Goal: Task Accomplishment & Management: Manage account settings

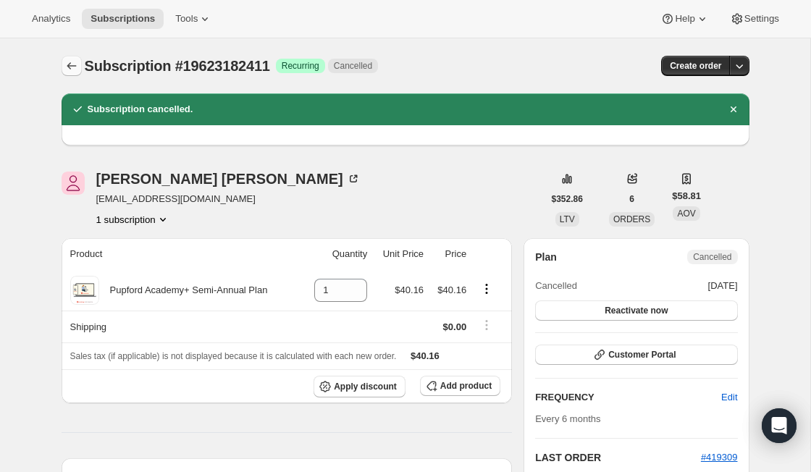
click at [66, 65] on icon "Subscriptions" at bounding box center [71, 66] width 14 height 14
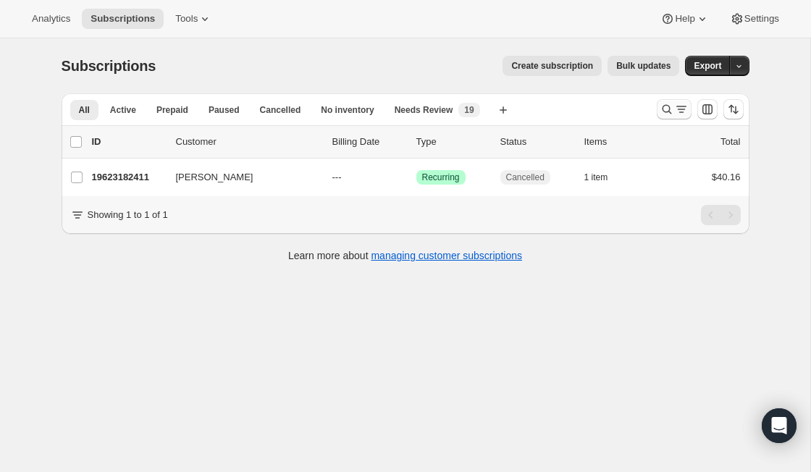
click at [663, 115] on icon "Search and filter results" at bounding box center [667, 109] width 14 height 14
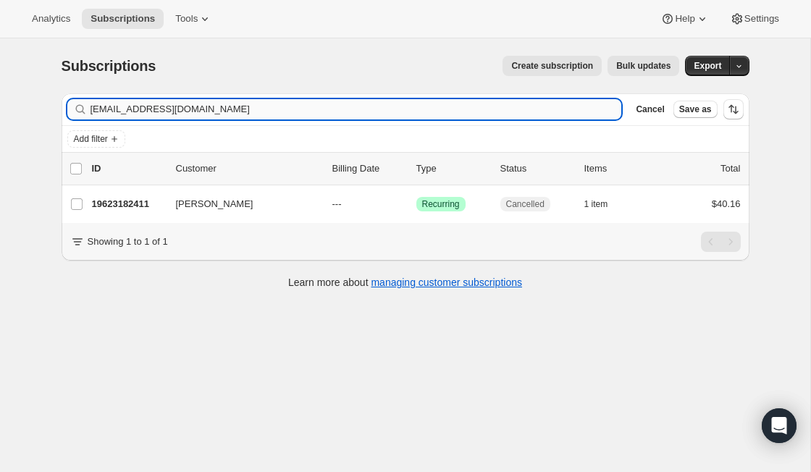
click at [257, 113] on input "[EMAIL_ADDRESS][DOMAIN_NAME]" at bounding box center [357, 109] width 532 height 20
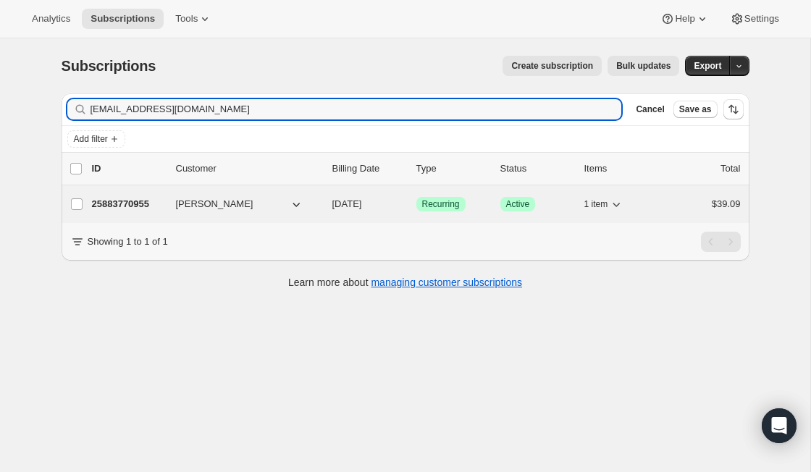
type input "[EMAIL_ADDRESS][DOMAIN_NAME]"
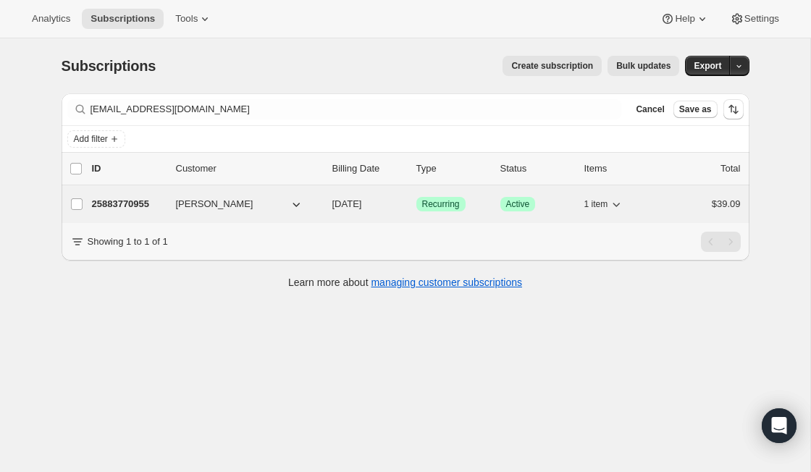
click at [136, 205] on p "25883770955" at bounding box center [128, 204] width 72 height 14
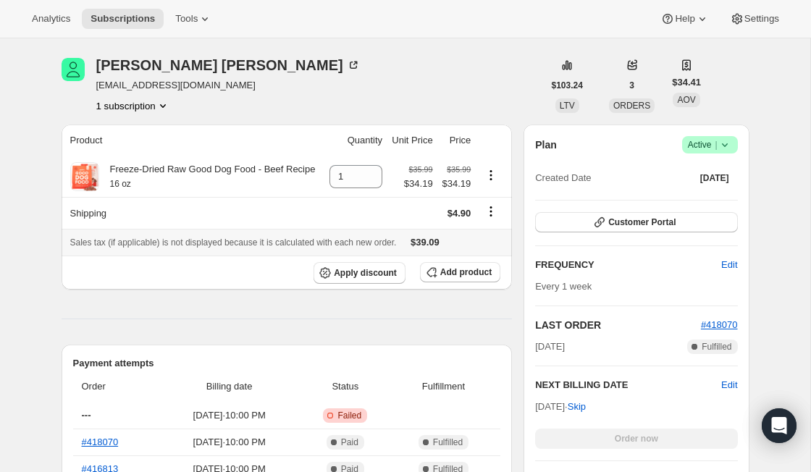
scroll to position [174, 0]
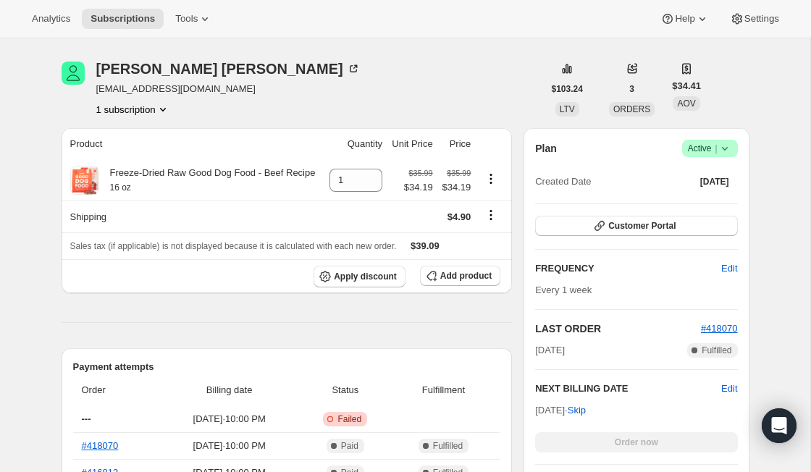
click at [718, 144] on icon at bounding box center [725, 148] width 14 height 14
click at [732, 204] on span "Cancel subscription" at bounding box center [704, 201] width 82 height 11
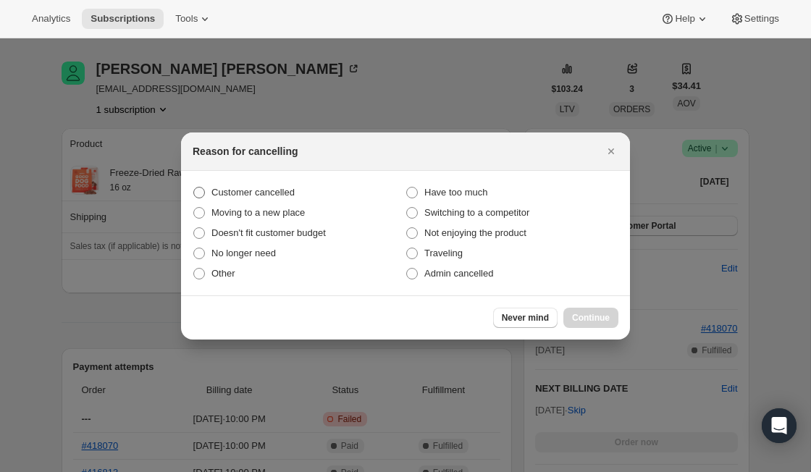
click at [290, 194] on span "Customer cancelled" at bounding box center [252, 192] width 83 height 11
click at [194, 188] on input "Customer cancelled" at bounding box center [193, 187] width 1 height 1
radio input "true"
click at [574, 321] on span "Continue" at bounding box center [591, 318] width 38 height 12
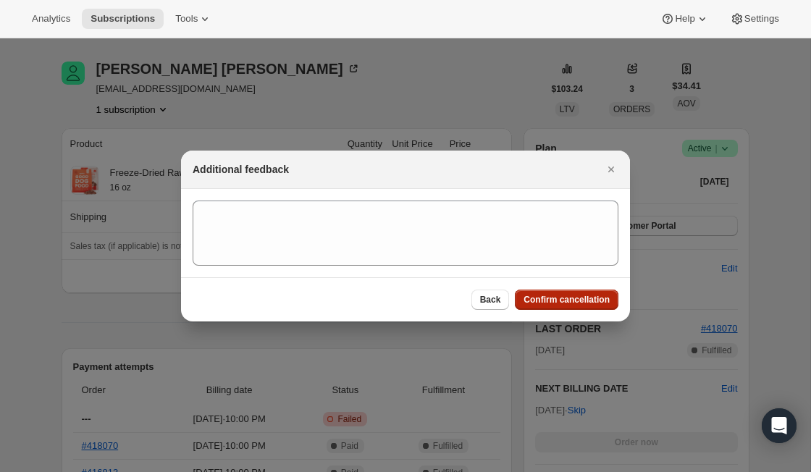
click at [569, 301] on span "Confirm cancellation" at bounding box center [567, 300] width 86 height 12
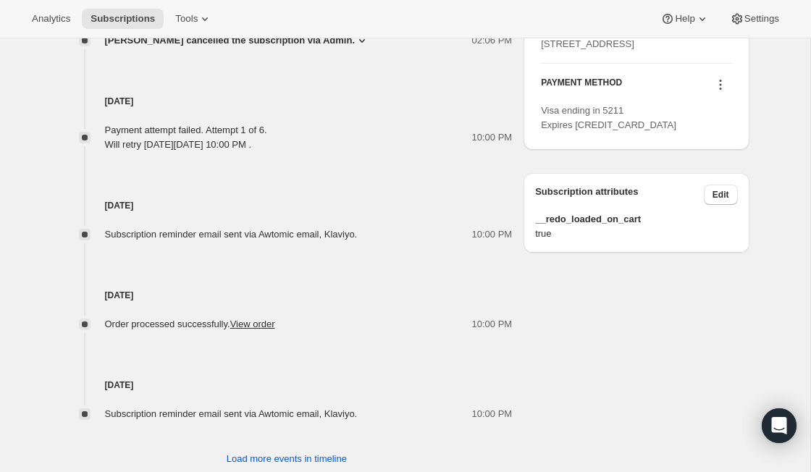
scroll to position [908, 0]
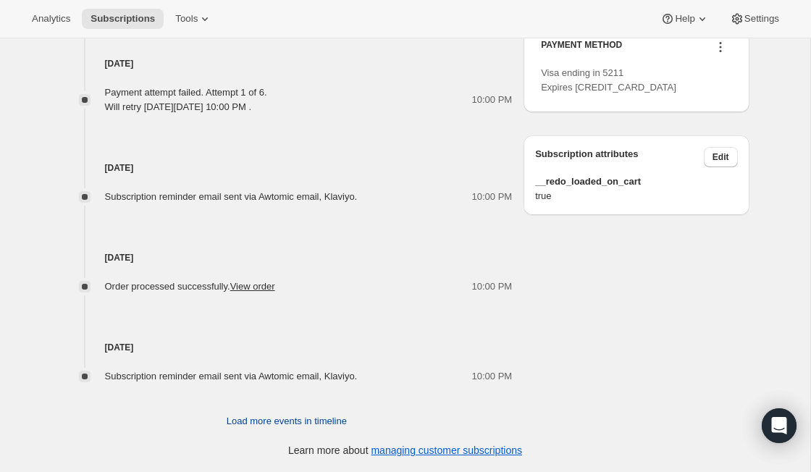
click at [343, 421] on span "Load more events in timeline" at bounding box center [287, 421] width 120 height 14
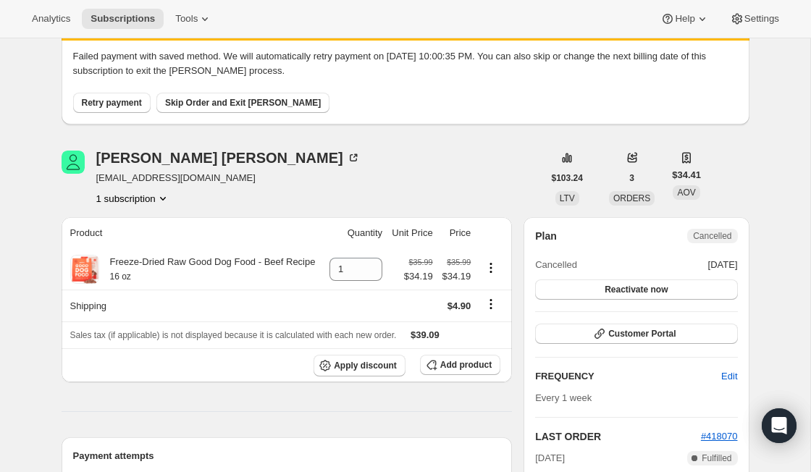
scroll to position [0, 0]
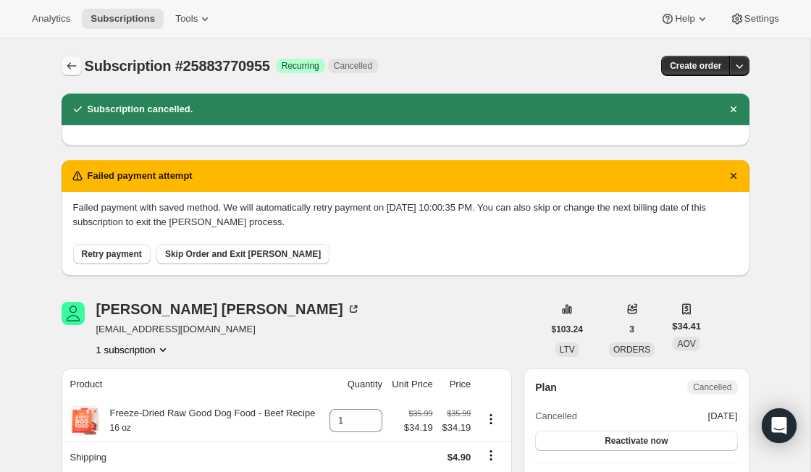
click at [72, 61] on icon "Subscriptions" at bounding box center [71, 66] width 14 height 14
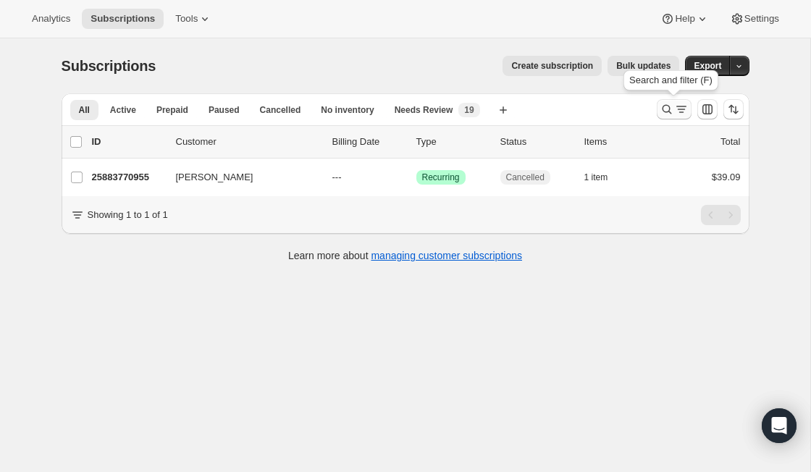
click at [660, 109] on icon "Search and filter results" at bounding box center [667, 109] width 14 height 14
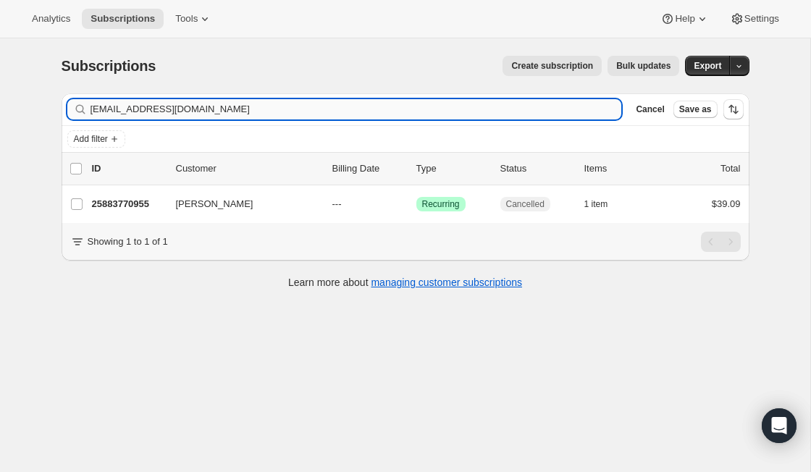
click at [264, 109] on input "[EMAIL_ADDRESS][DOMAIN_NAME]" at bounding box center [357, 109] width 532 height 20
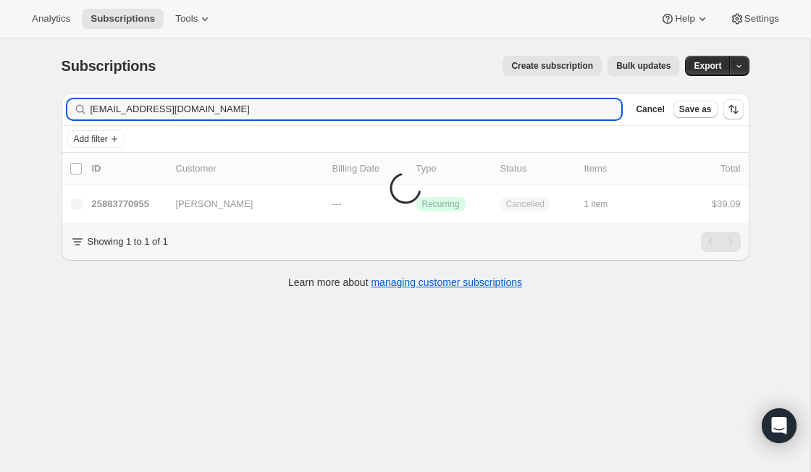
type input "[EMAIL_ADDRESS][DOMAIN_NAME]"
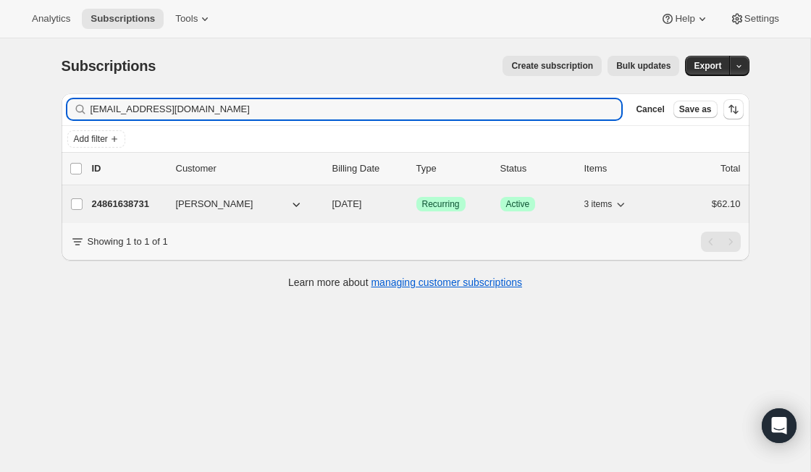
click at [137, 206] on p "24861638731" at bounding box center [128, 204] width 72 height 14
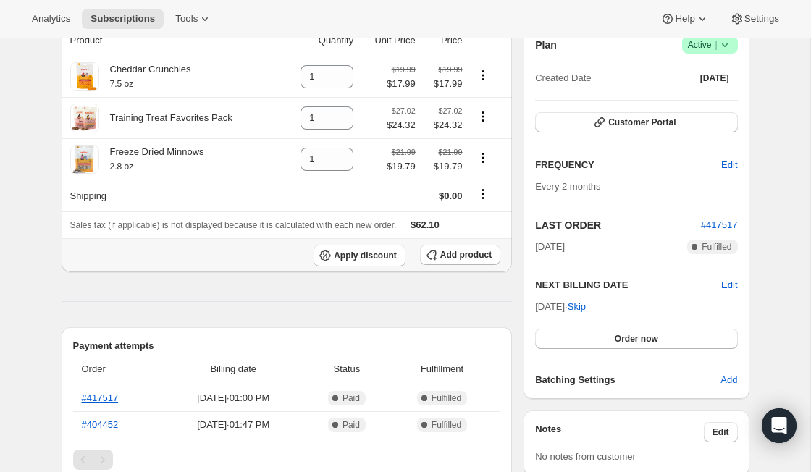
scroll to position [114, 0]
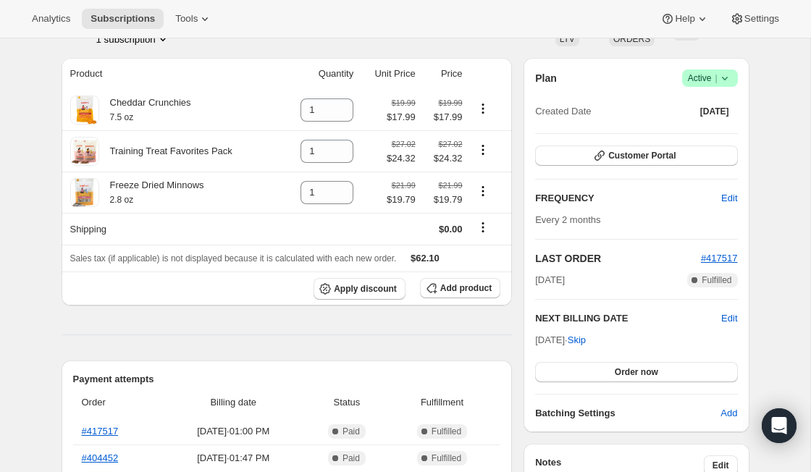
click at [724, 83] on icon at bounding box center [725, 78] width 14 height 14
click at [702, 134] on span "Cancel subscription" at bounding box center [704, 131] width 82 height 11
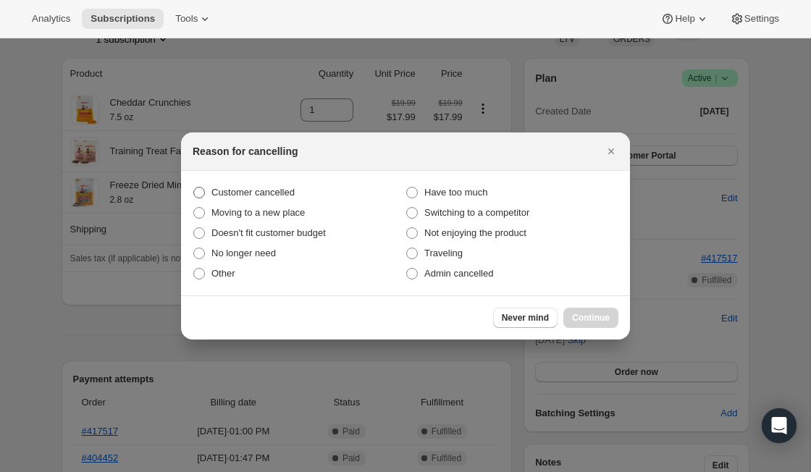
click at [287, 189] on span "Customer cancelled" at bounding box center [252, 192] width 83 height 11
click at [194, 188] on input "Customer cancelled" at bounding box center [193, 187] width 1 height 1
radio input "true"
click at [597, 324] on button "Continue" at bounding box center [590, 318] width 55 height 20
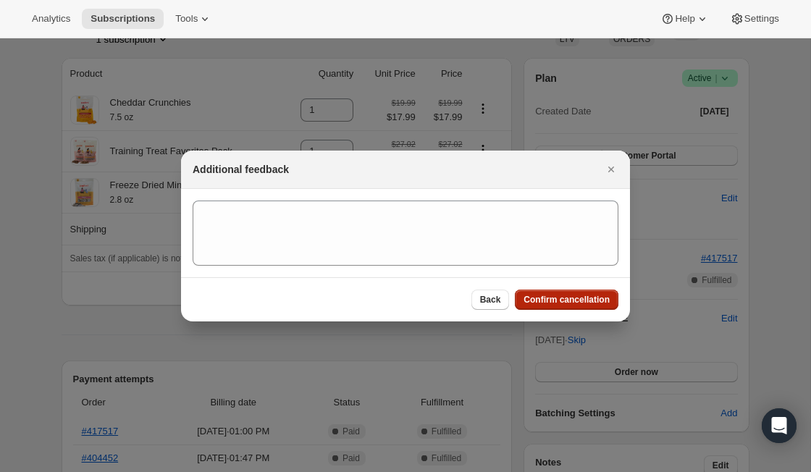
click at [583, 301] on span "Confirm cancellation" at bounding box center [567, 300] width 86 height 12
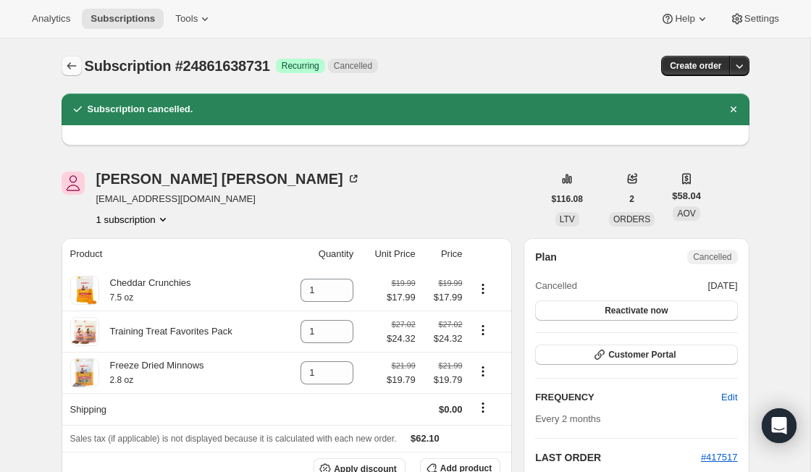
click at [77, 67] on icon "Subscriptions" at bounding box center [71, 66] width 14 height 14
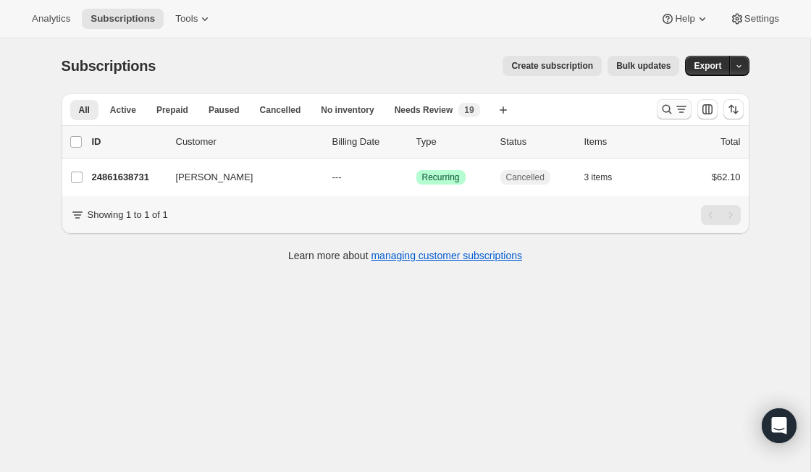
click at [665, 106] on icon "Search and filter results" at bounding box center [667, 109] width 14 height 14
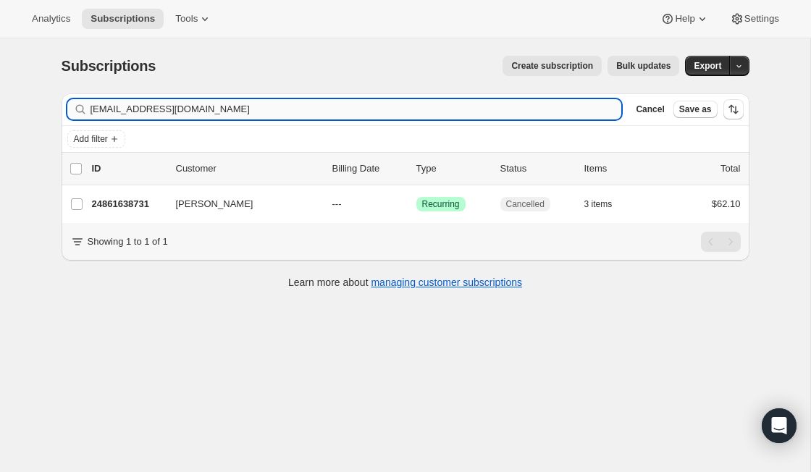
click at [220, 112] on input "[EMAIL_ADDRESS][DOMAIN_NAME]" at bounding box center [357, 109] width 532 height 20
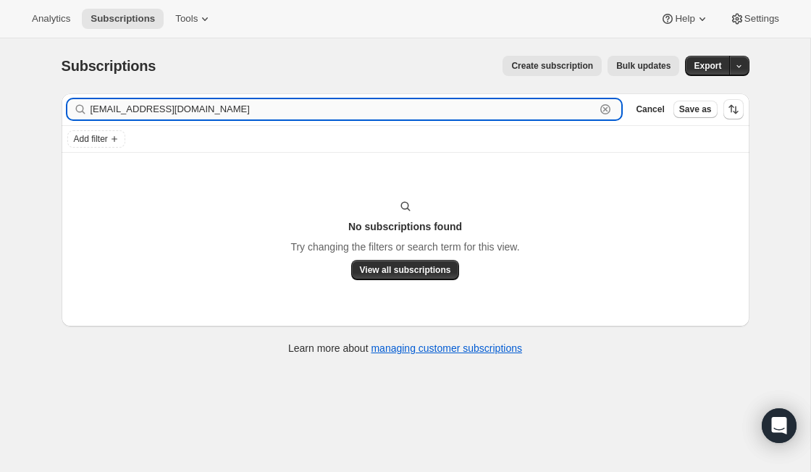
click at [233, 113] on input "[EMAIL_ADDRESS][DOMAIN_NAME]" at bounding box center [343, 109] width 505 height 20
paste input "[PERSON_NAME].williams1963"
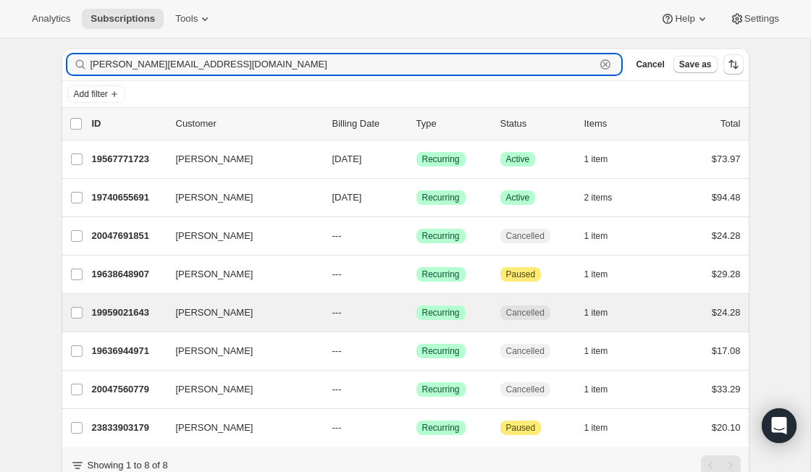
scroll to position [46, 0]
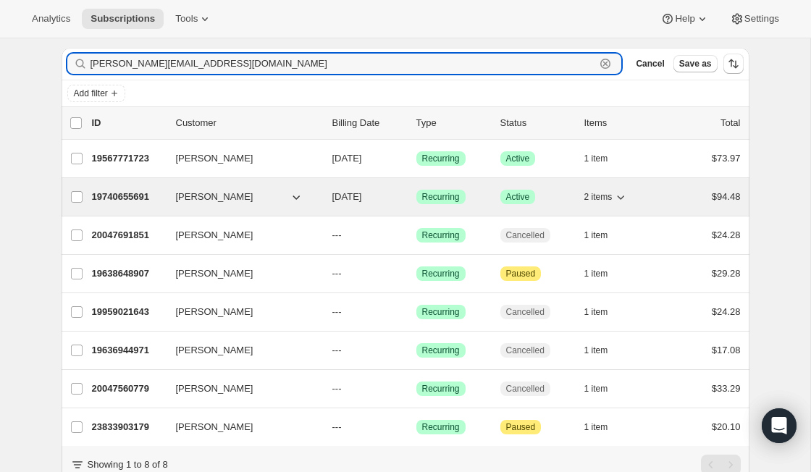
type input "[PERSON_NAME][EMAIL_ADDRESS][DOMAIN_NAME]"
click at [131, 200] on p "19740655691" at bounding box center [128, 197] width 72 height 14
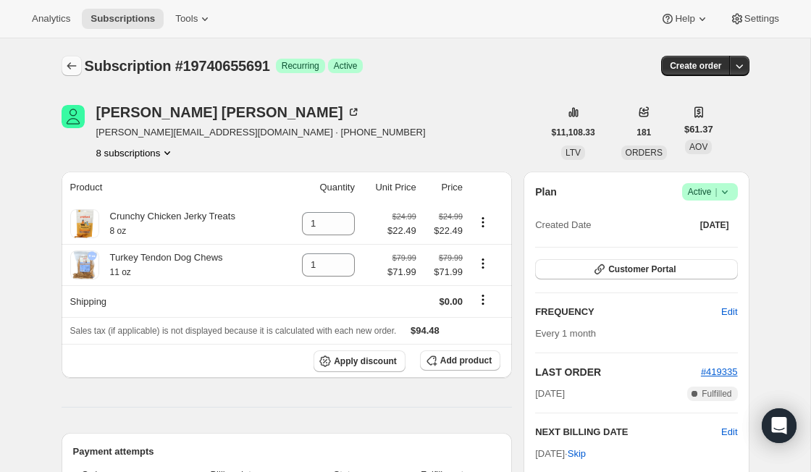
click at [75, 58] on button "Subscriptions" at bounding box center [72, 66] width 20 height 20
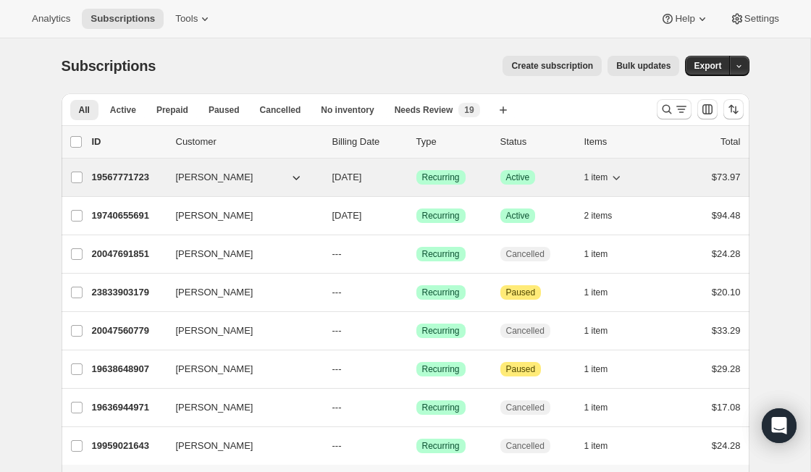
click at [133, 182] on p "19567771723" at bounding box center [128, 177] width 72 height 14
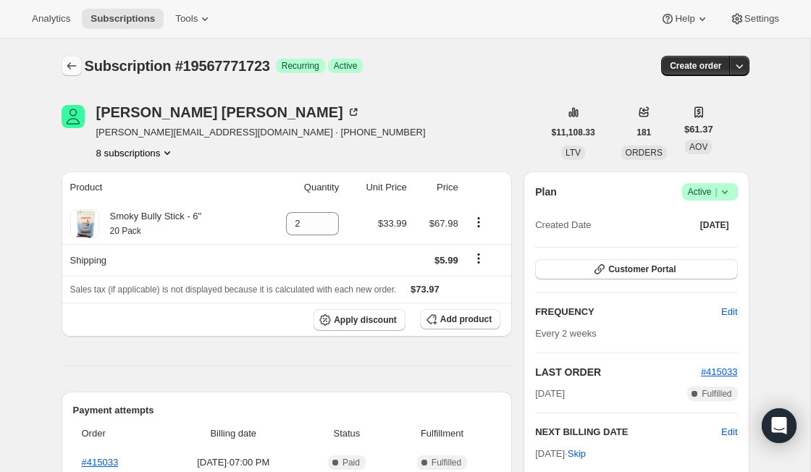
click at [67, 65] on icon "Subscriptions" at bounding box center [71, 66] width 14 height 14
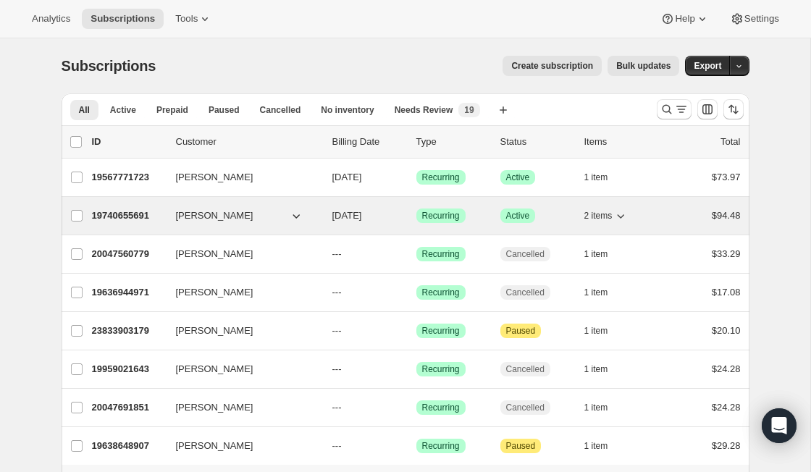
click at [117, 219] on p "19740655691" at bounding box center [128, 216] width 72 height 14
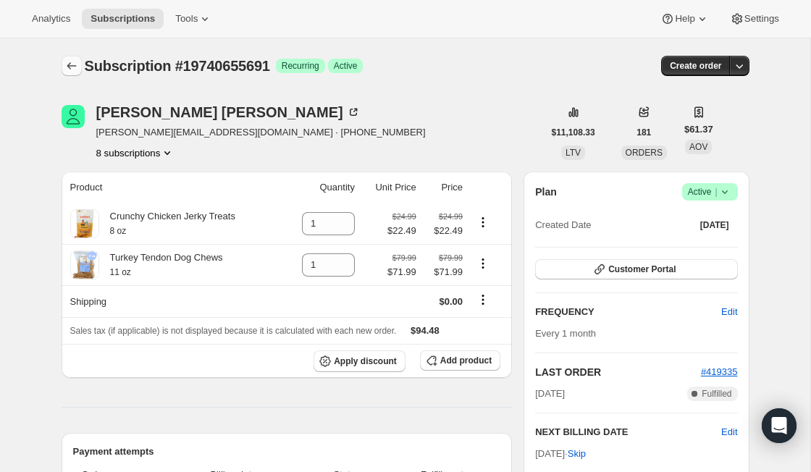
click at [70, 65] on icon "Subscriptions" at bounding box center [71, 66] width 14 height 14
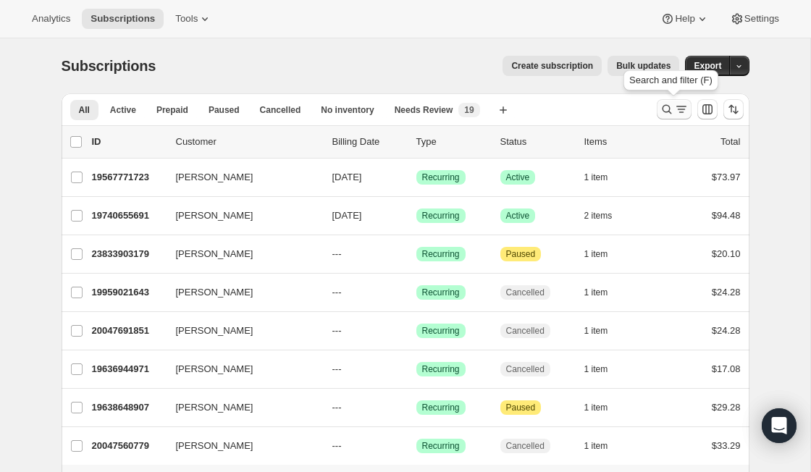
click at [665, 104] on icon "Search and filter results" at bounding box center [667, 109] width 14 height 14
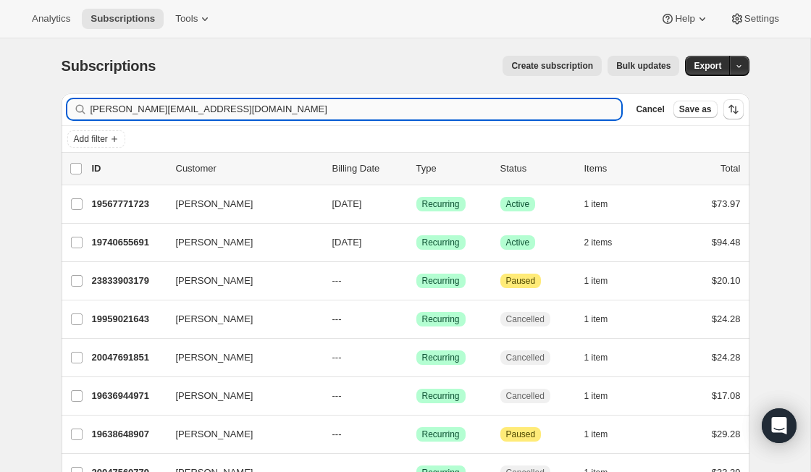
click at [340, 117] on input "[PERSON_NAME][EMAIL_ADDRESS][DOMAIN_NAME]" at bounding box center [357, 109] width 532 height 20
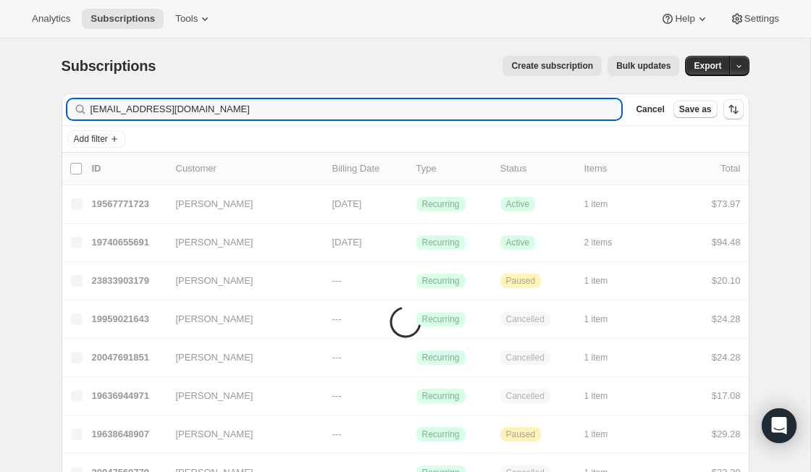
type input "[EMAIL_ADDRESS][DOMAIN_NAME]"
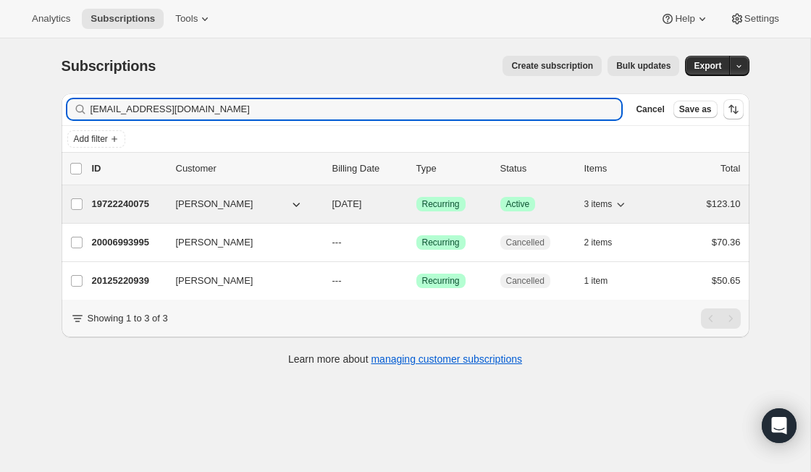
click at [96, 202] on p "19722240075" at bounding box center [128, 204] width 72 height 14
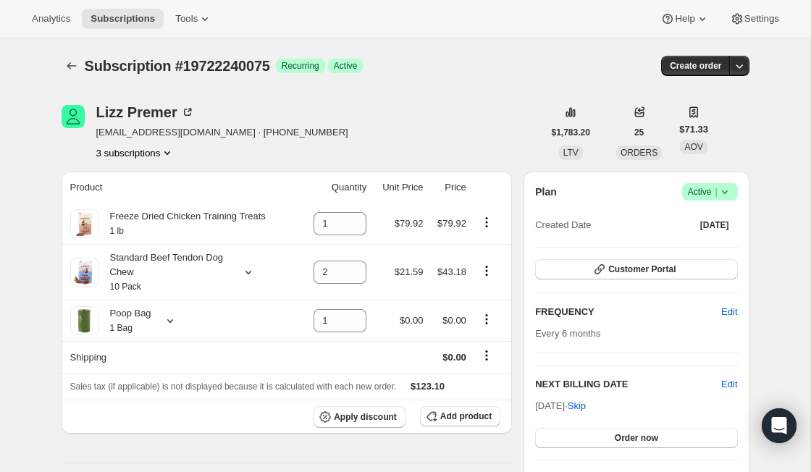
click at [728, 193] on icon at bounding box center [725, 192] width 14 height 14
click at [726, 223] on span "Pause subscription" at bounding box center [703, 220] width 80 height 11
